Goal: Information Seeking & Learning: Learn about a topic

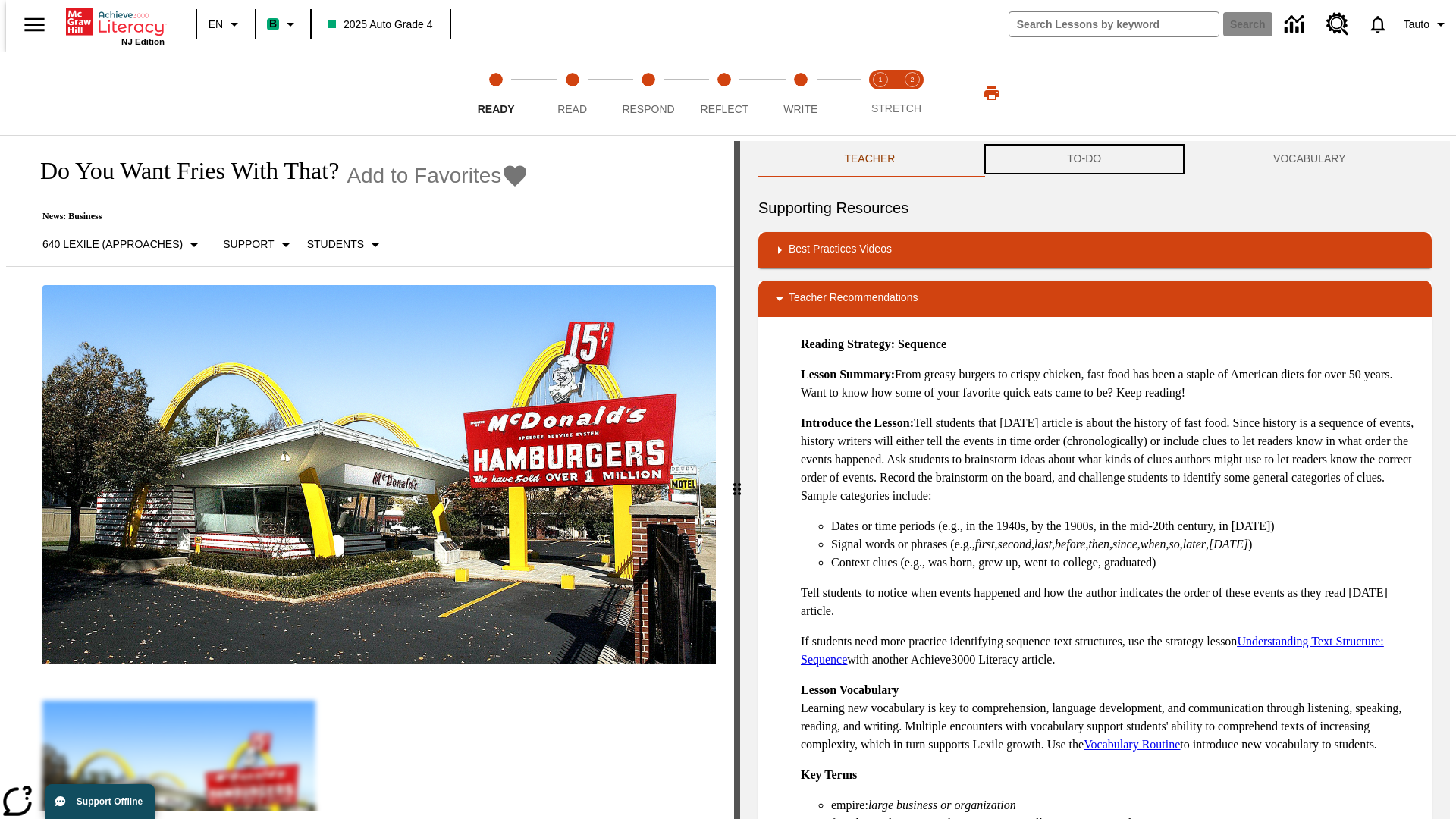
click at [1084, 159] on button "TO-DO" at bounding box center [1084, 159] width 206 height 36
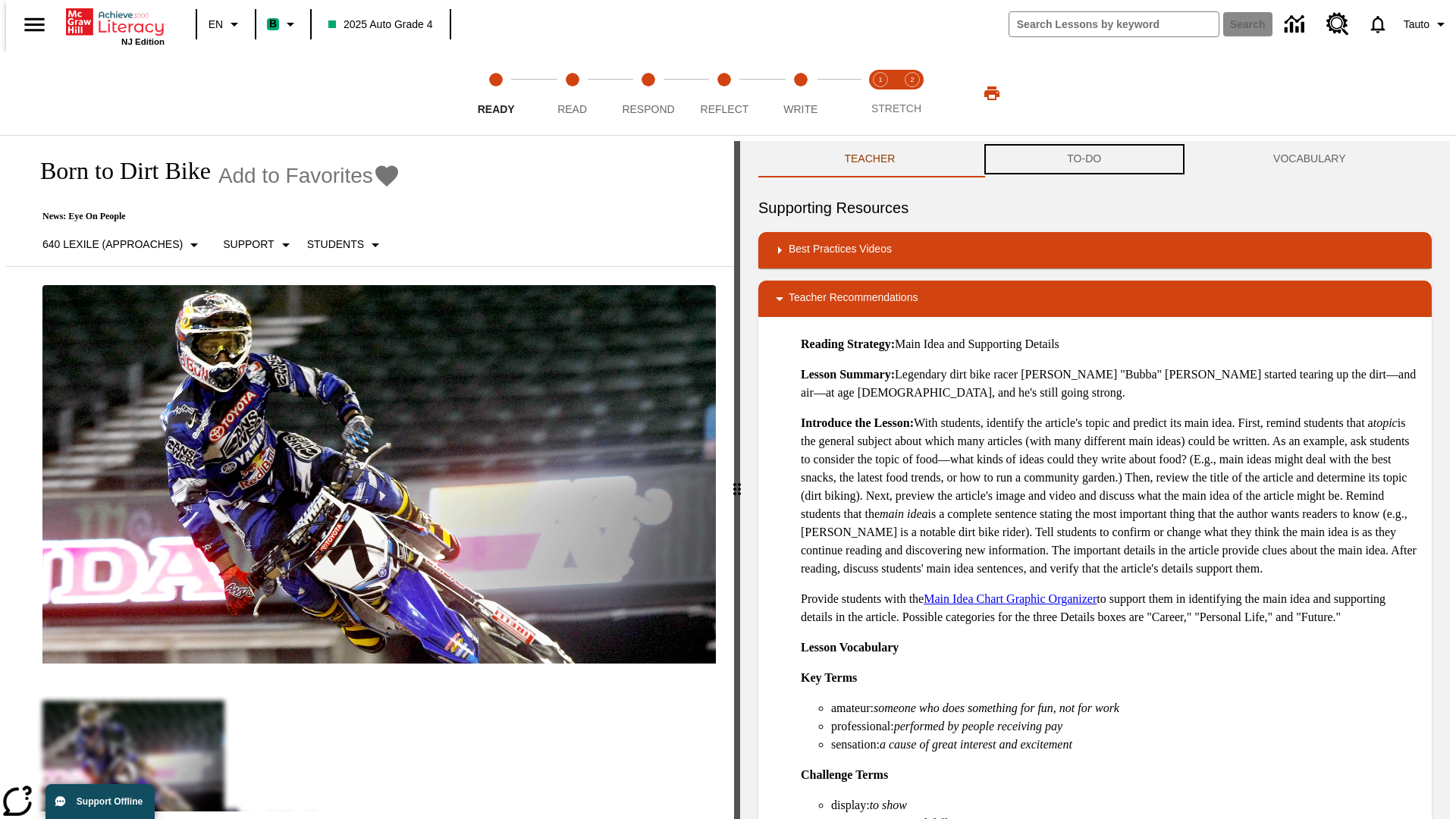
click at [1084, 159] on button "TO-DO" at bounding box center [1084, 159] width 206 height 36
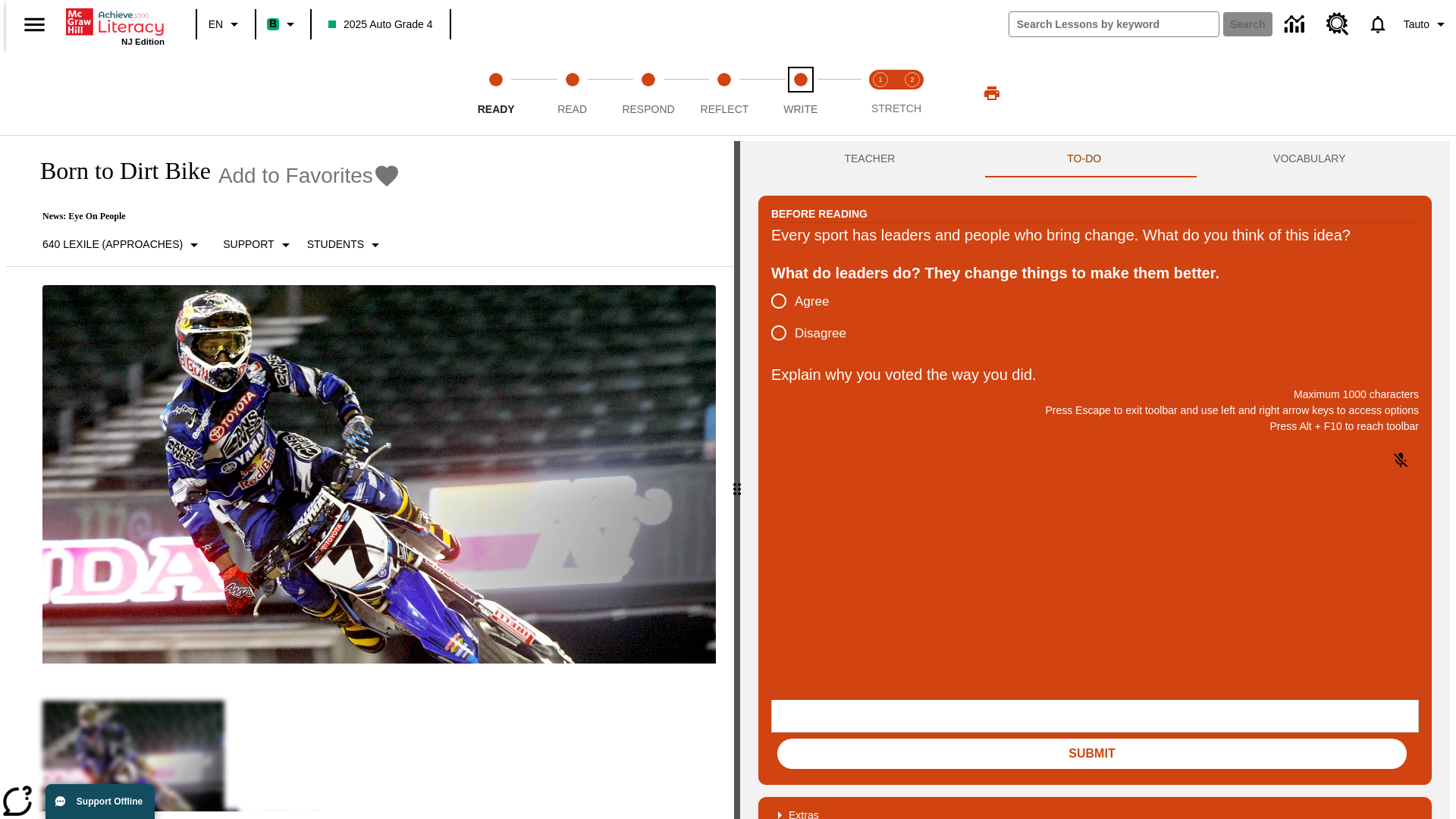
click at [800, 94] on span "Write" at bounding box center [800, 103] width 34 height 27
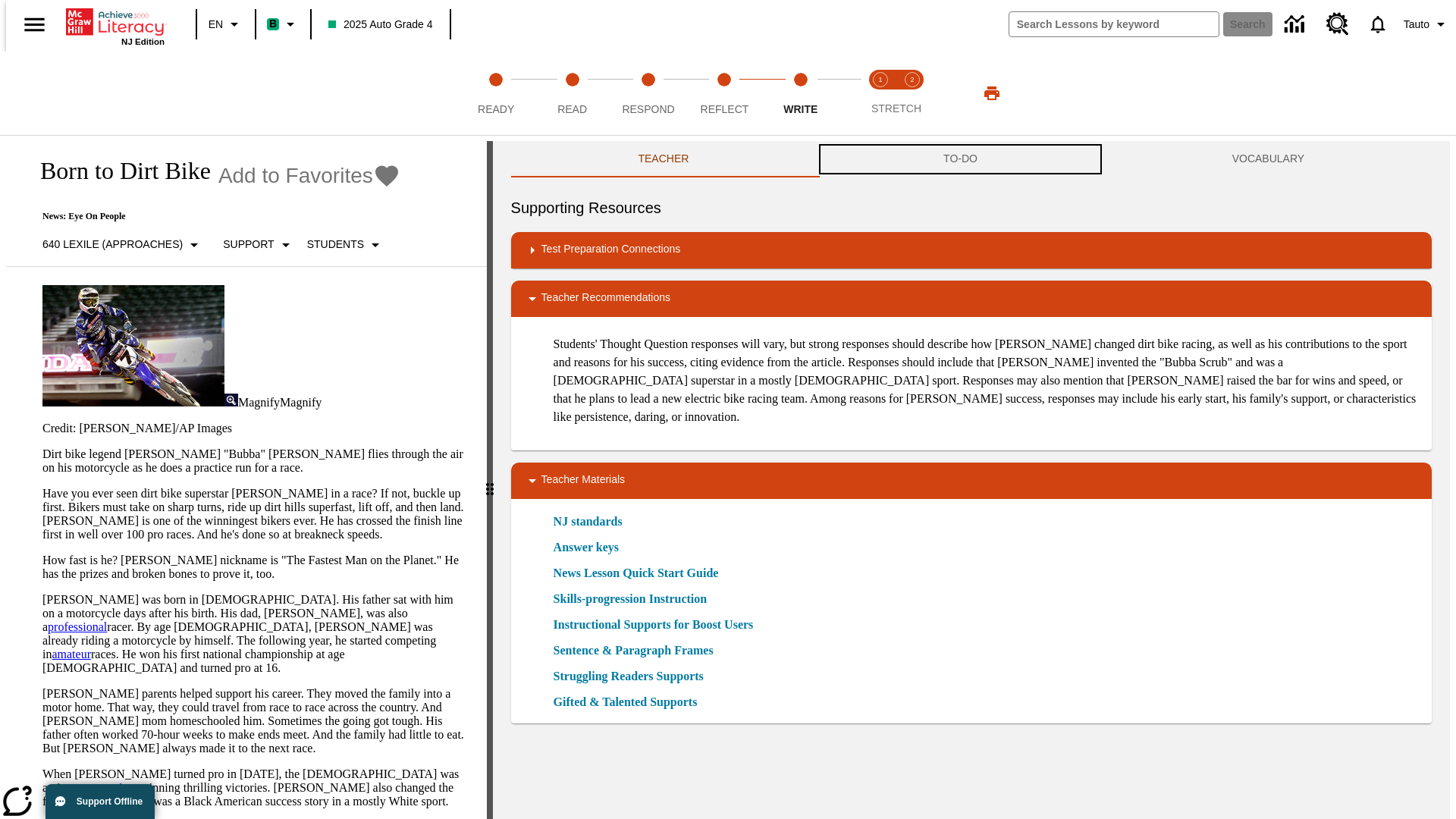
scroll to position [1, 0]
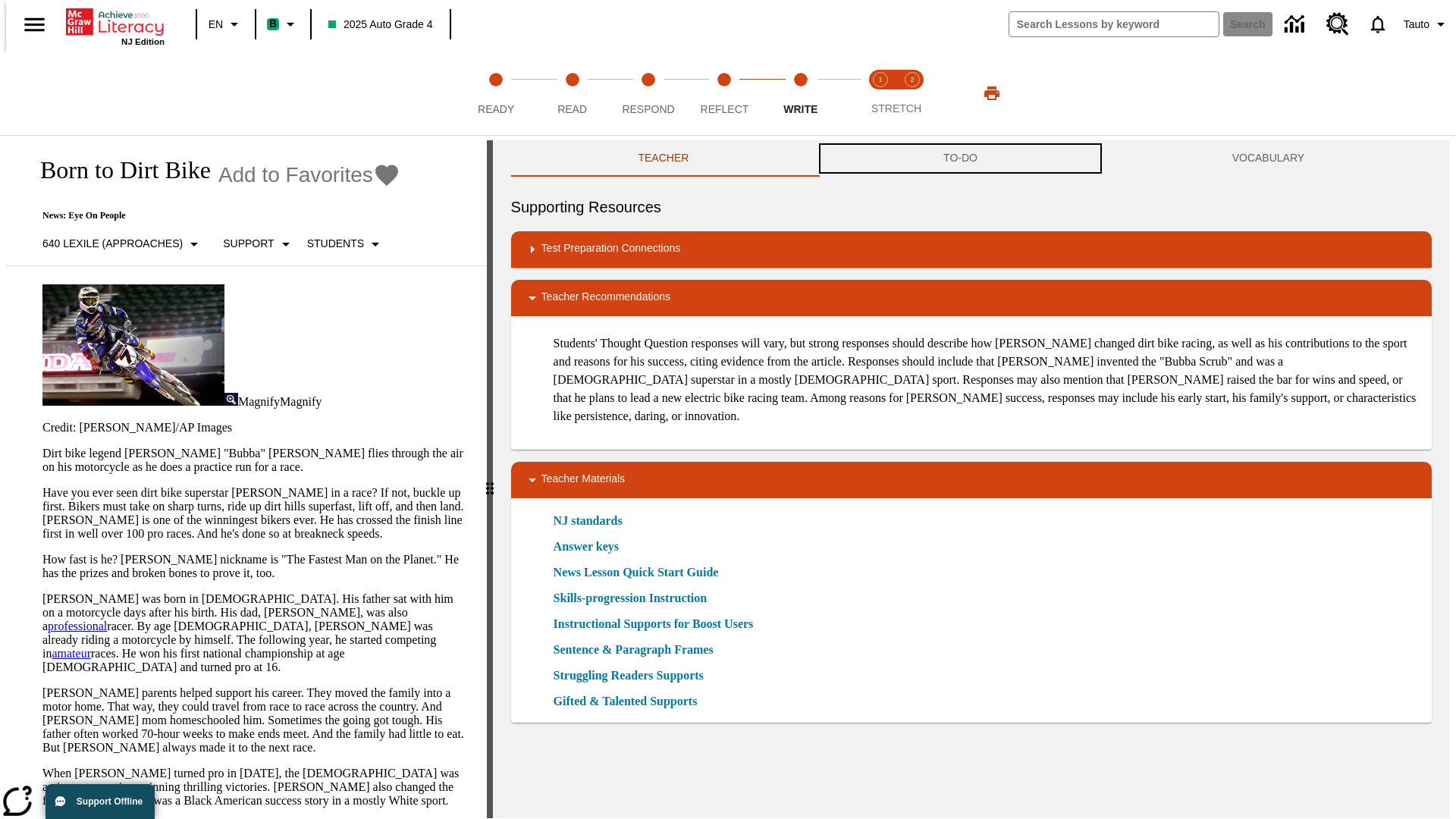
click at [960, 159] on button "TO-DO" at bounding box center [960, 159] width 289 height 36
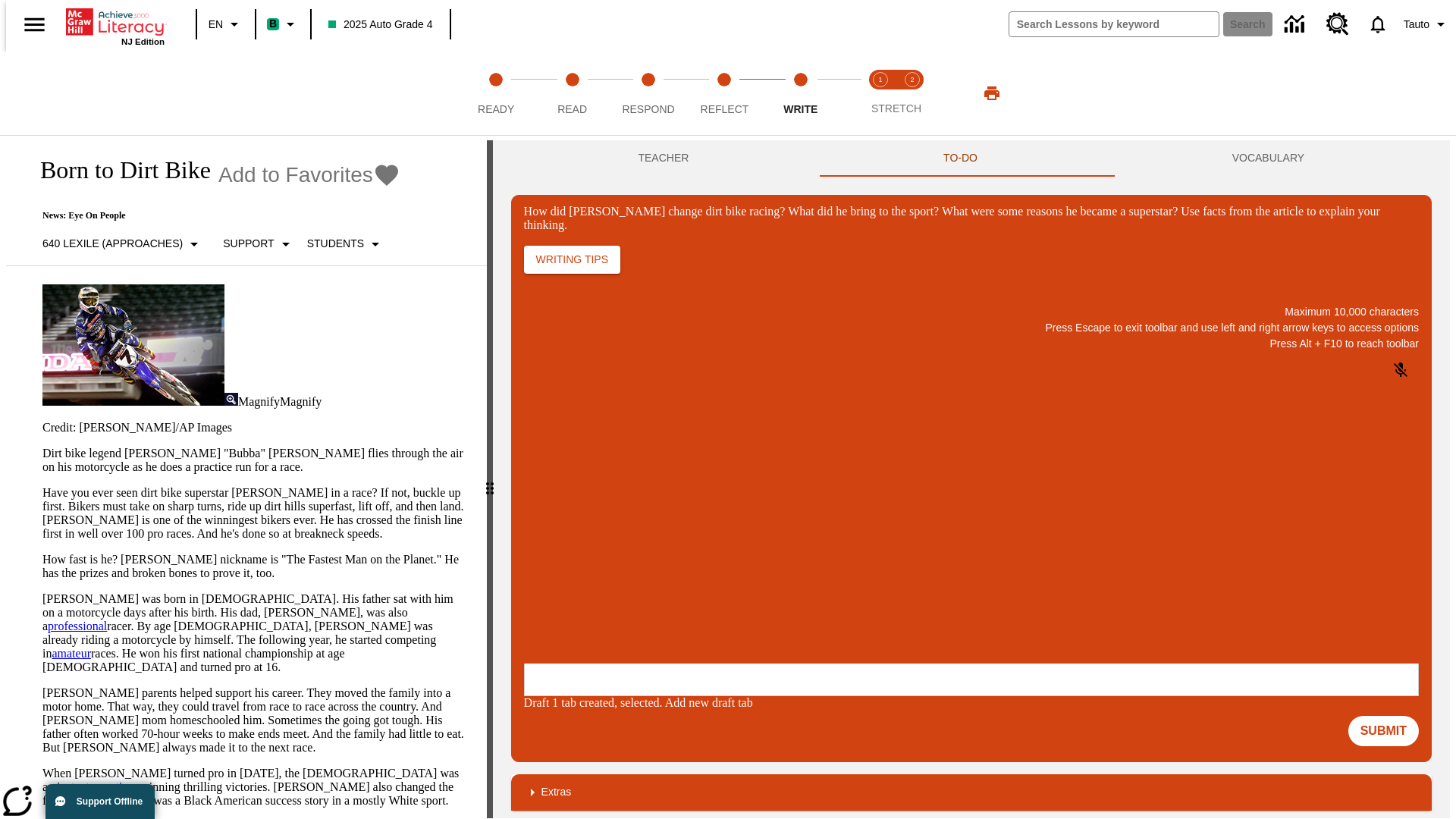
scroll to position [0, 0]
